Goal: Information Seeking & Learning: Learn about a topic

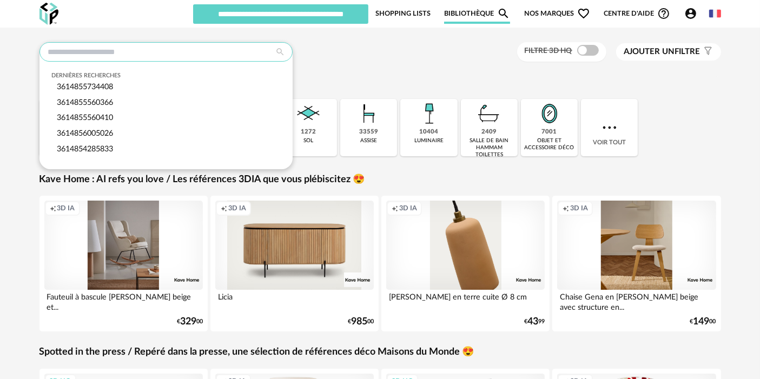
click at [223, 55] on input "text" at bounding box center [165, 51] width 253 height 19
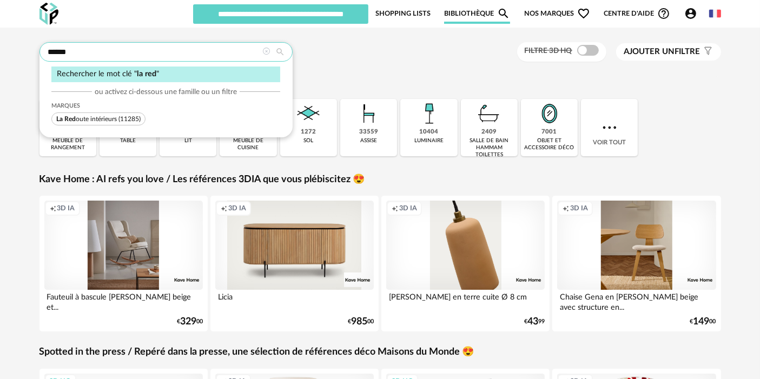
type input "******"
click at [106, 119] on span "La Red oute intérieurs" at bounding box center [86, 119] width 61 height 6
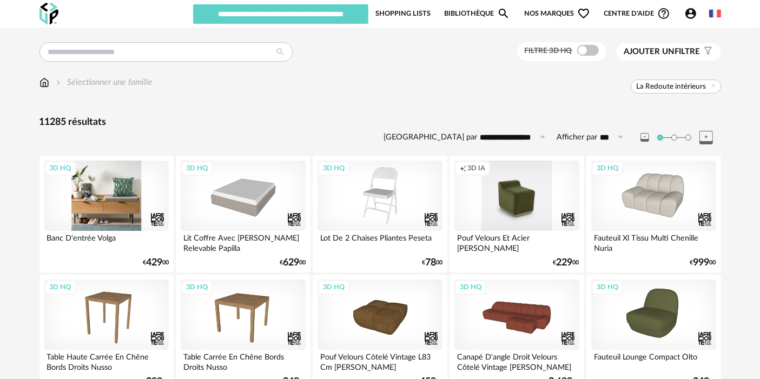
click at [132, 202] on div "3D HQ" at bounding box center [106, 196] width 124 height 70
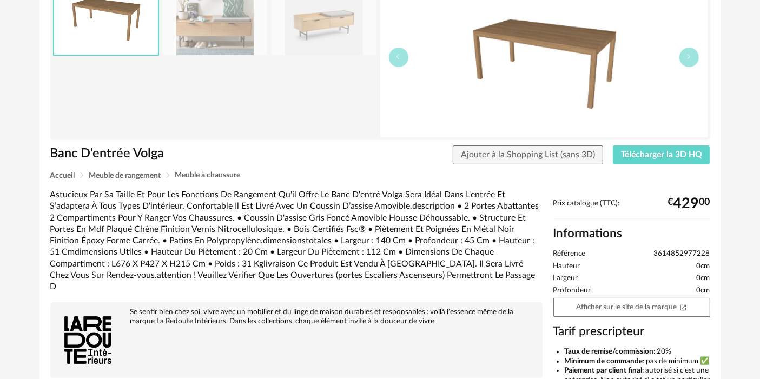
scroll to position [127, 0]
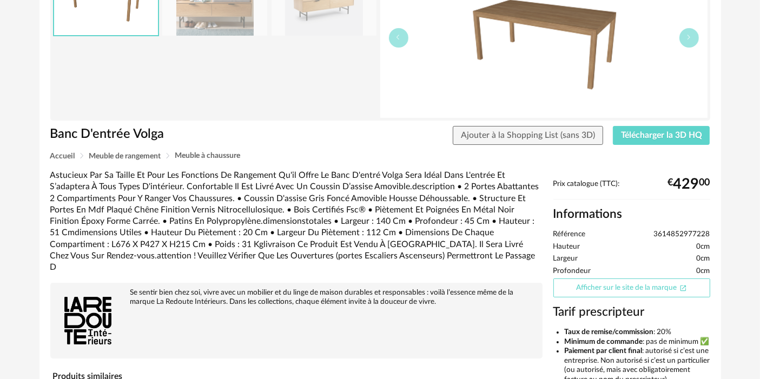
click at [619, 291] on link "Afficher sur le site de la marque Open In New icon" at bounding box center [631, 288] width 157 height 19
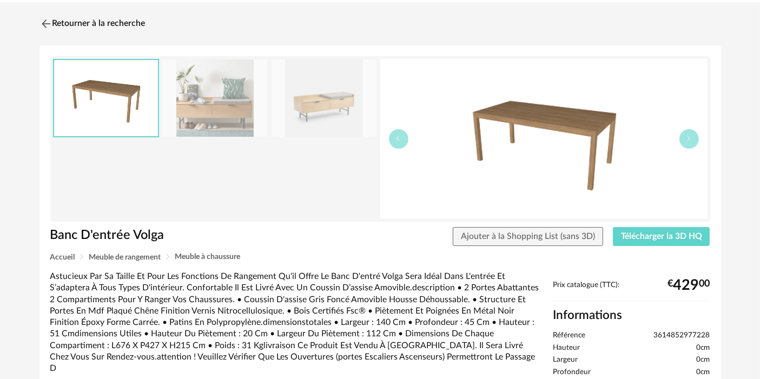
scroll to position [0, 0]
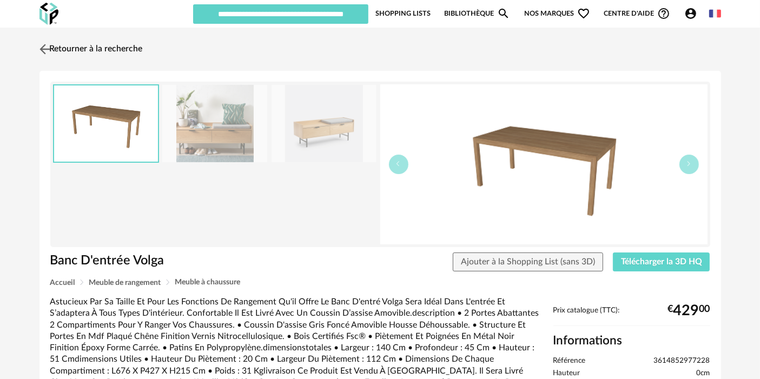
click at [114, 46] on link "Retourner à la recherche" at bounding box center [90, 49] width 106 height 24
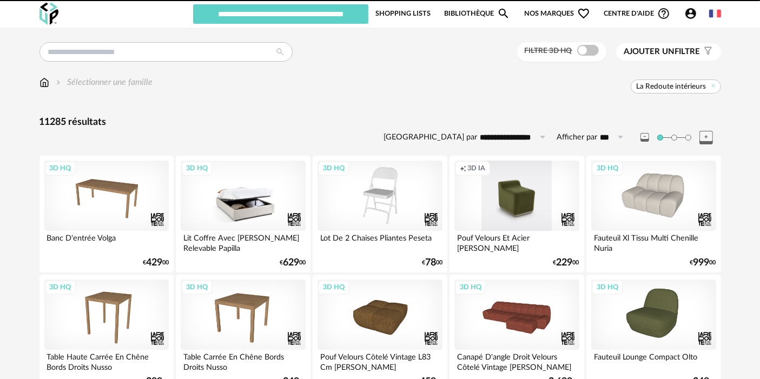
click at [244, 201] on div "3D HQ" at bounding box center [243, 196] width 124 height 70
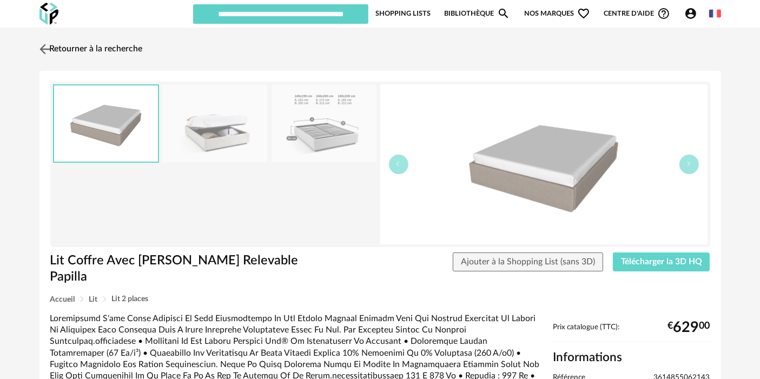
click at [108, 55] on link "Retourner à la recherche" at bounding box center [90, 49] width 106 height 24
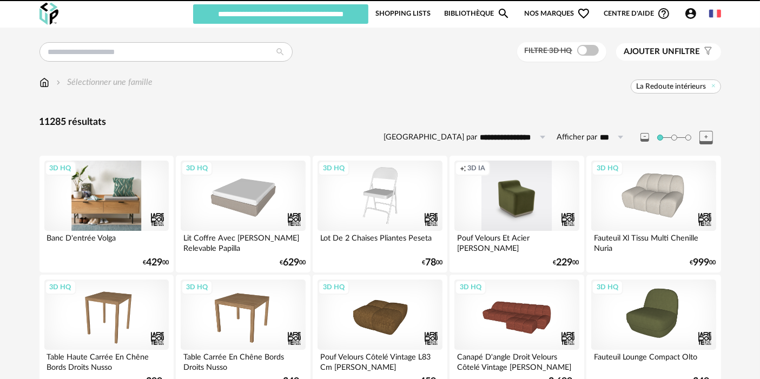
click at [116, 189] on div "3D HQ" at bounding box center [106, 196] width 124 height 70
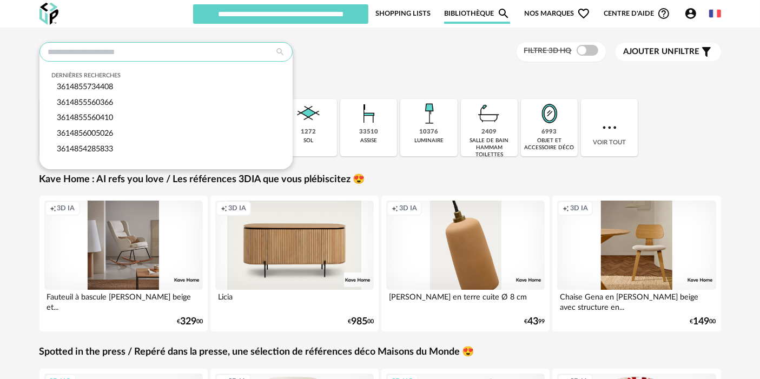
click at [118, 55] on input "text" at bounding box center [165, 51] width 253 height 19
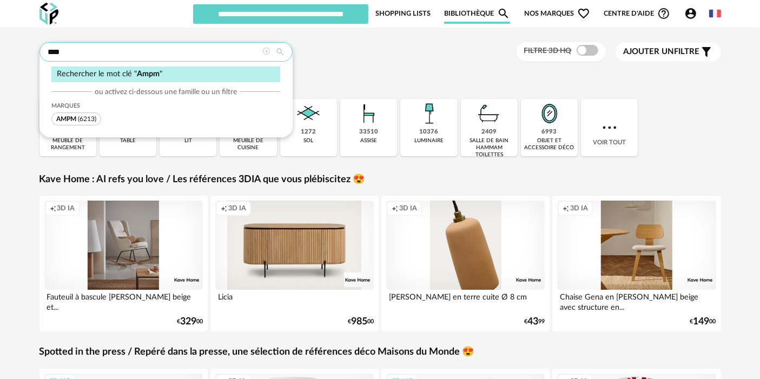
type input "****"
click at [85, 116] on span "(6213)" at bounding box center [87, 119] width 18 height 6
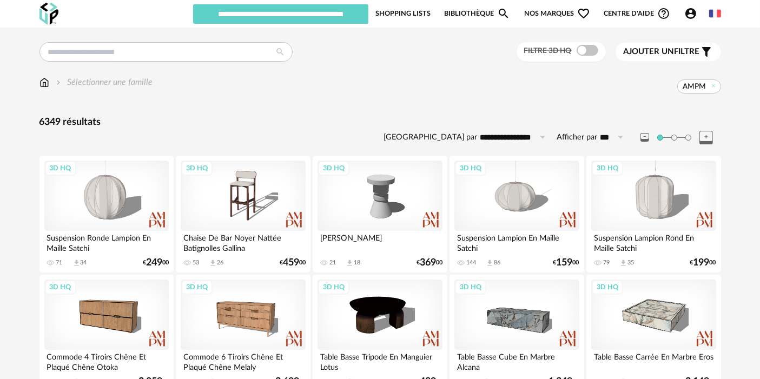
click at [200, 95] on div "Sélectionner une famille AMPM" at bounding box center [379, 87] width 681 height 23
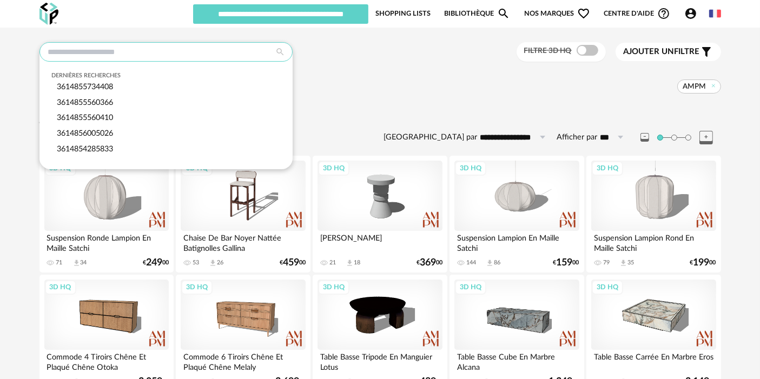
click at [72, 53] on input "text" at bounding box center [165, 51] width 253 height 19
click at [321, 89] on div "AMPM" at bounding box center [437, 87] width 568 height 14
click at [241, 52] on input "text" at bounding box center [165, 51] width 253 height 19
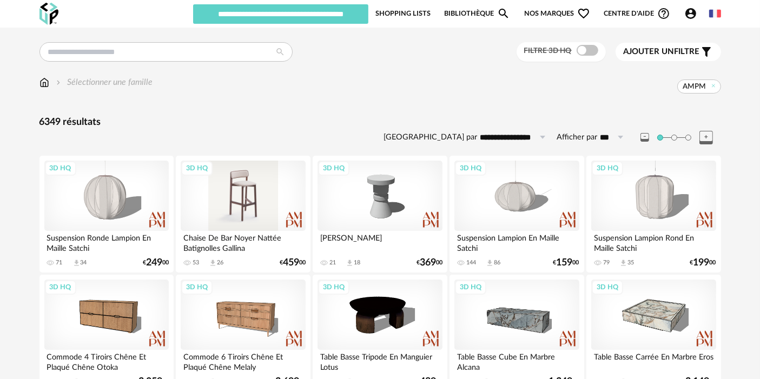
click at [221, 208] on div "3D HQ" at bounding box center [243, 196] width 124 height 70
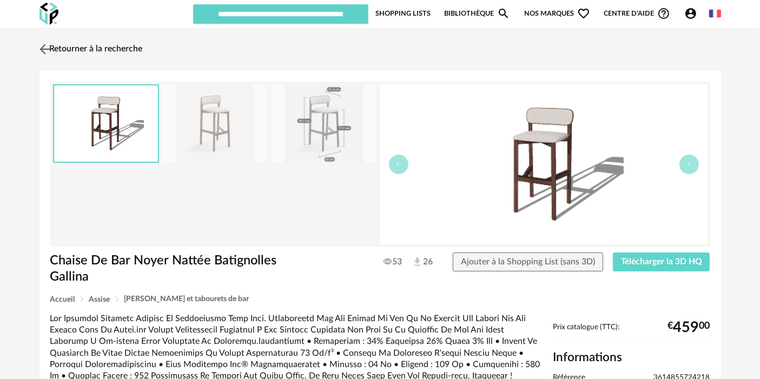
click at [67, 50] on link "Retourner à la recherche" at bounding box center [90, 49] width 106 height 24
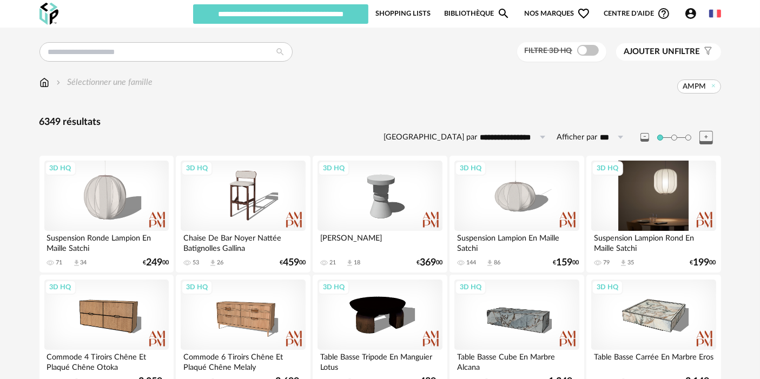
click at [666, 177] on div "3D HQ" at bounding box center [653, 196] width 124 height 70
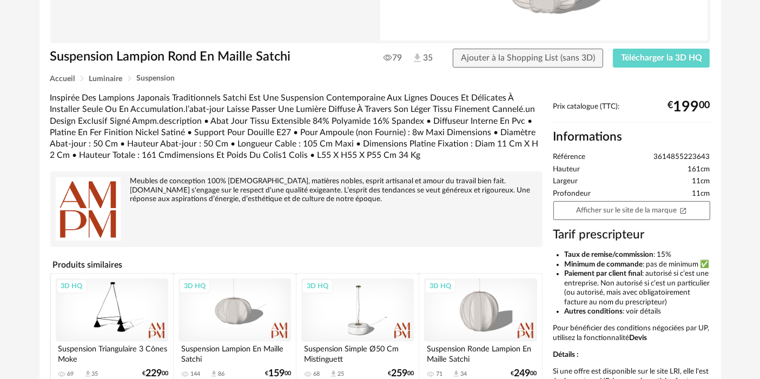
scroll to position [210, 0]
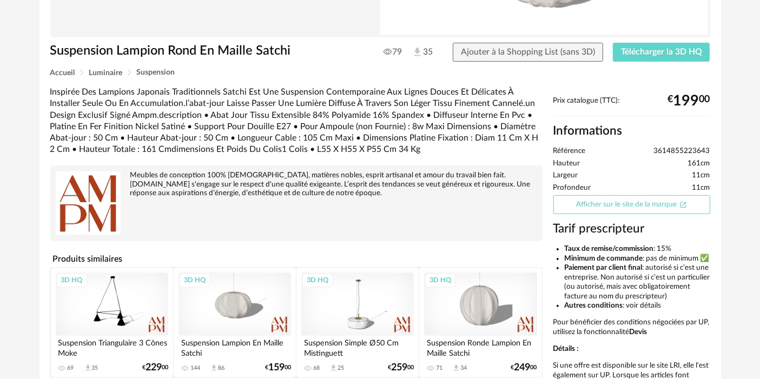
click at [659, 209] on link "Afficher sur le site de la marque Open In New icon" at bounding box center [631, 204] width 157 height 19
